Goal: Task Accomplishment & Management: Manage account settings

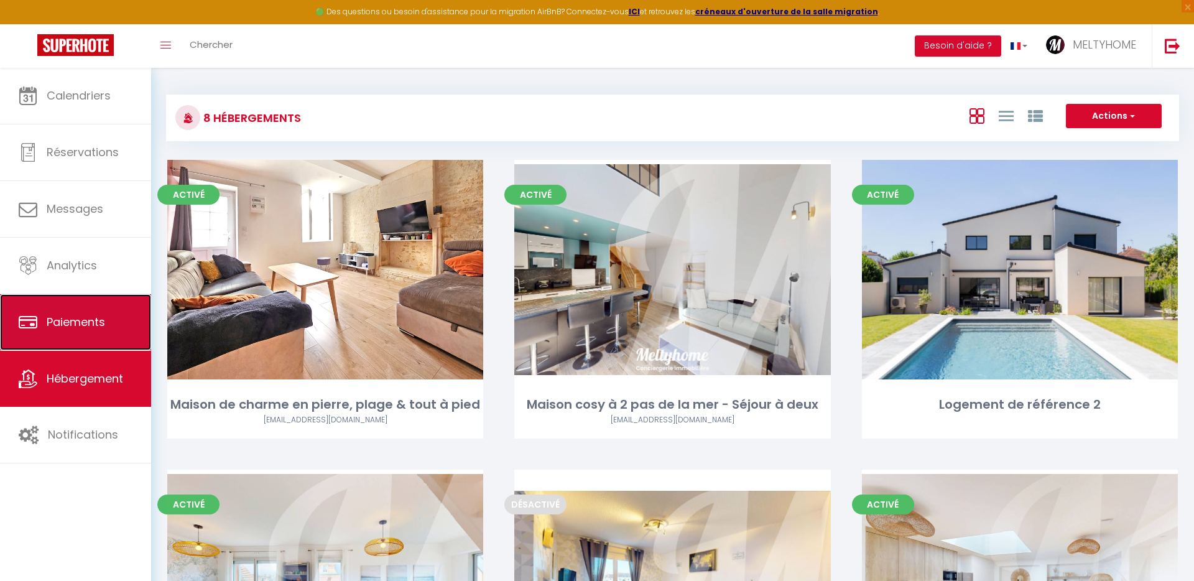
click at [81, 315] on span "Paiements" at bounding box center [76, 322] width 58 height 16
select select "2"
select select "0"
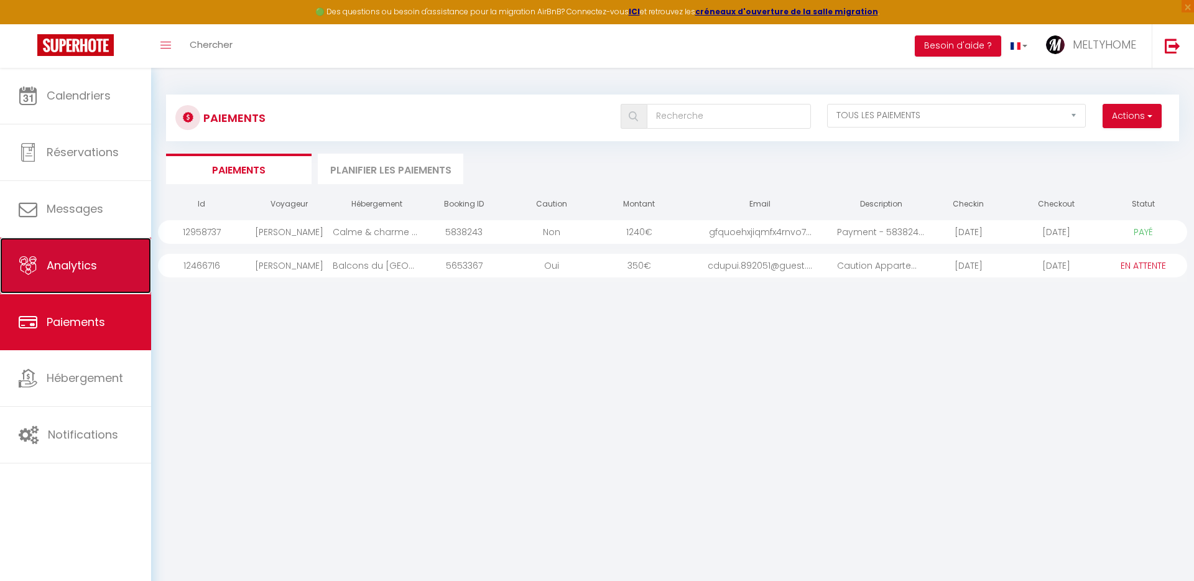
click at [80, 264] on span "Analytics" at bounding box center [72, 266] width 50 height 16
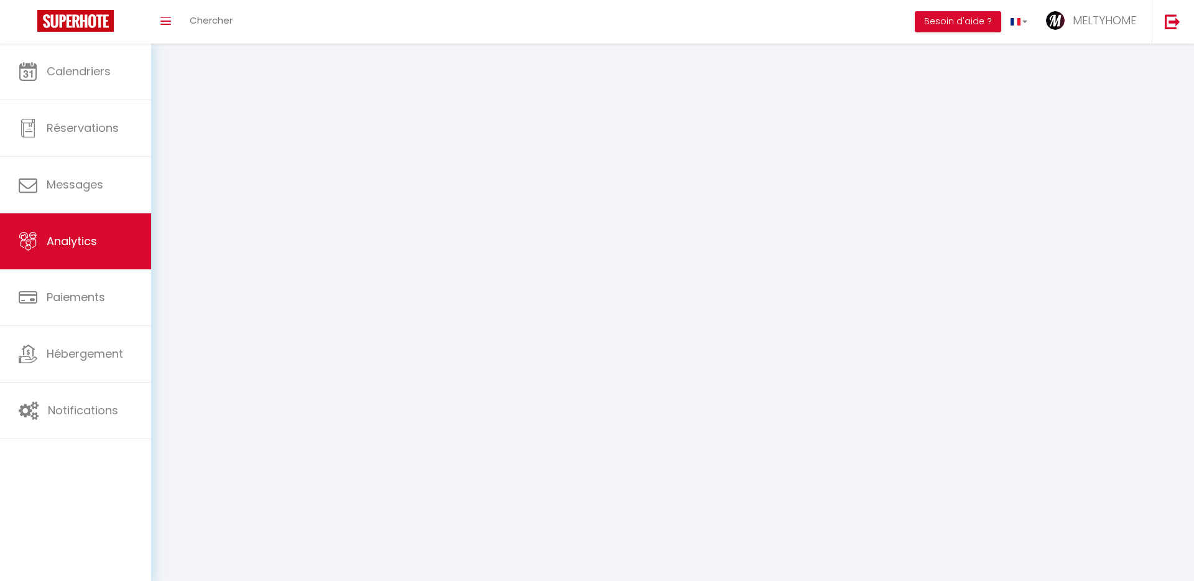
select select "2025"
select select "9"
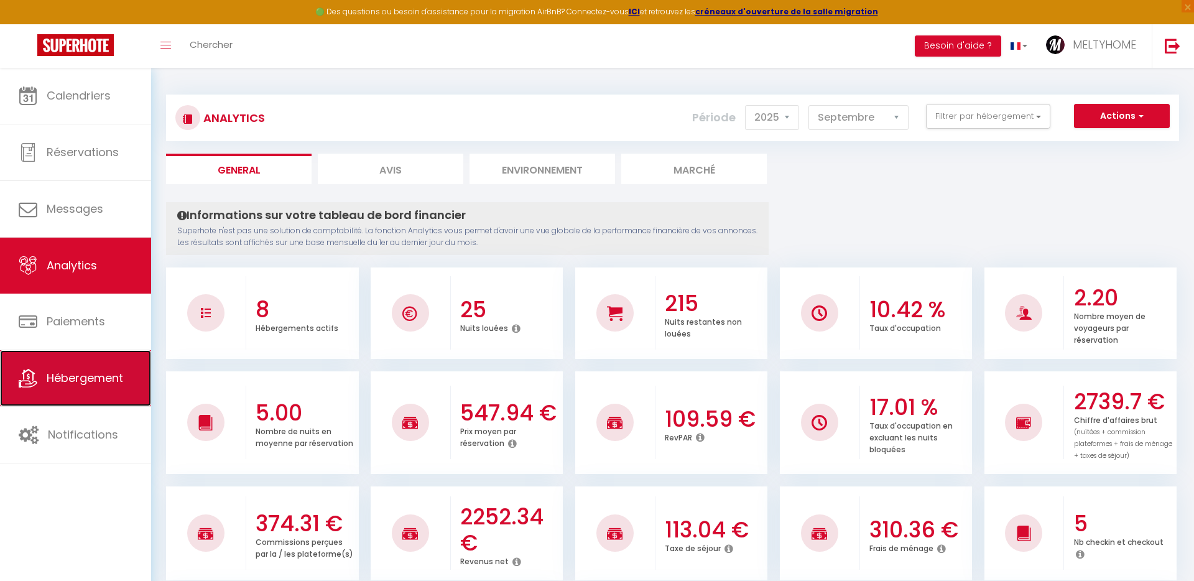
click at [69, 388] on link "Hébergement" at bounding box center [75, 378] width 151 height 56
